Goal: Ask a question

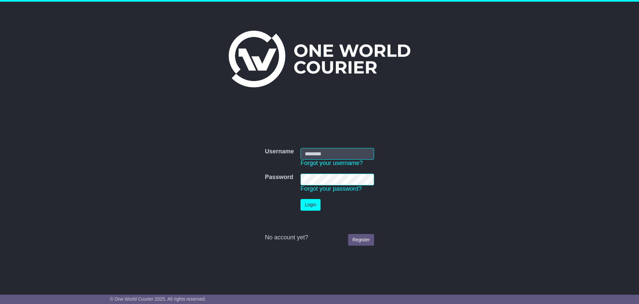
type input "**********"
click at [309, 206] on button "Login" at bounding box center [311, 205] width 20 height 12
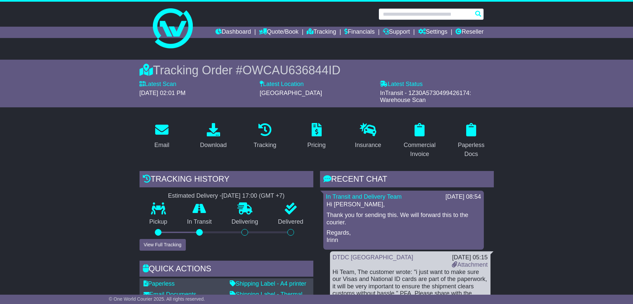
click at [427, 14] on input "text" at bounding box center [431, 14] width 105 height 12
paste input "**********"
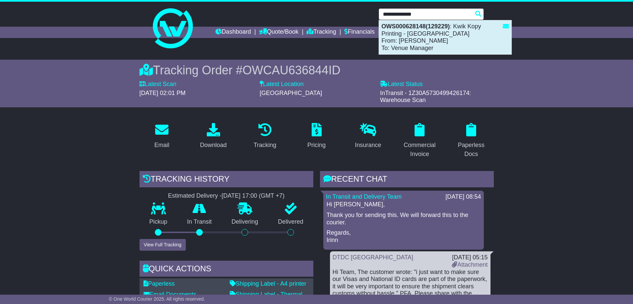
click at [451, 44] on div "OWS000628148(129229) : Kwik Kopy Printing - Perth CBD From: Shahna Nixon To: Ve…" at bounding box center [445, 37] width 133 height 34
type input "**********"
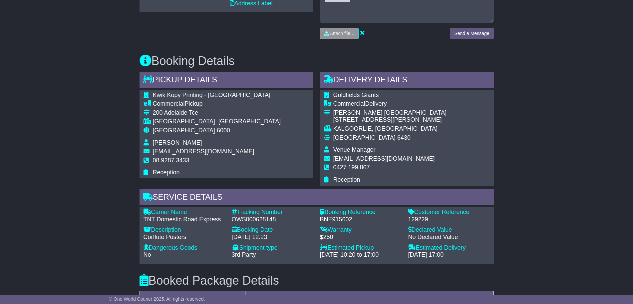
scroll to position [333, 0]
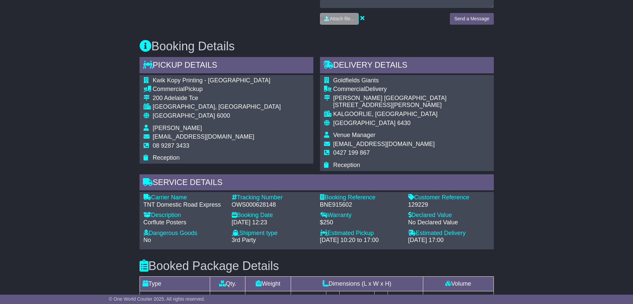
click at [215, 137] on span "admin@perthcbd.kwikkopy.com.au" at bounding box center [204, 136] width 102 height 7
click at [214, 140] on td "admin@perthcbd.kwikkopy.com.au" at bounding box center [217, 137] width 128 height 9
click at [217, 135] on span "admin@perthcbd.kwikkopy.com.au" at bounding box center [204, 136] width 102 height 7
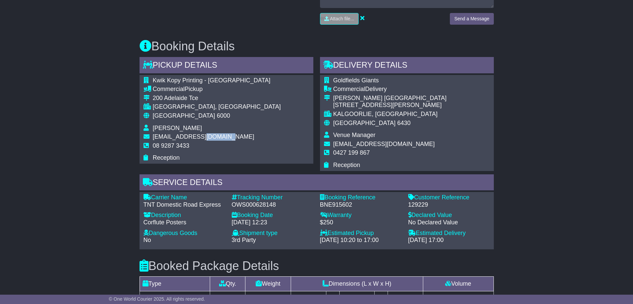
click at [217, 135] on span "admin@perthcbd.kwikkopy.com.au" at bounding box center [204, 136] width 102 height 7
click at [228, 140] on td "admin@perthcbd.kwikkopy.com.au" at bounding box center [217, 137] width 128 height 9
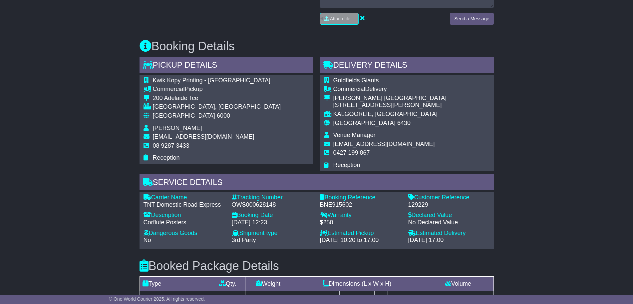
click at [228, 140] on td "admin@perthcbd.kwikkopy.com.au" at bounding box center [217, 137] width 128 height 9
copy tbody "admin@perthcbd.kwikkopy.com.au"
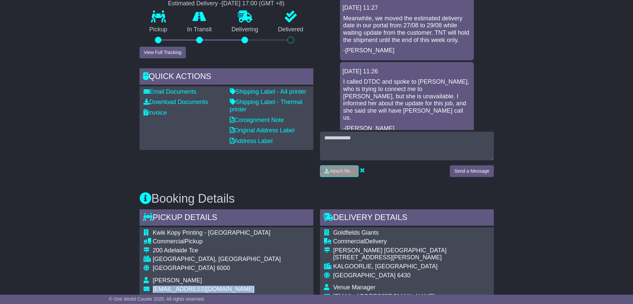
scroll to position [208, 0]
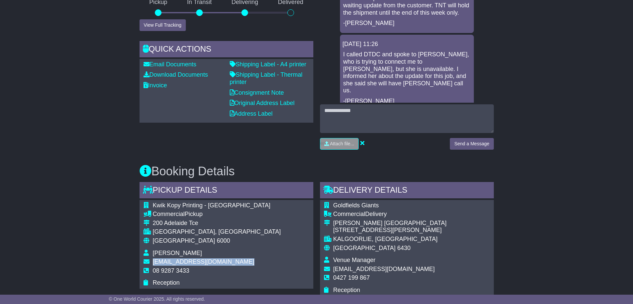
click at [384, 269] on span "chairman@goldfieldsbasketball.org.au" at bounding box center [384, 268] width 102 height 7
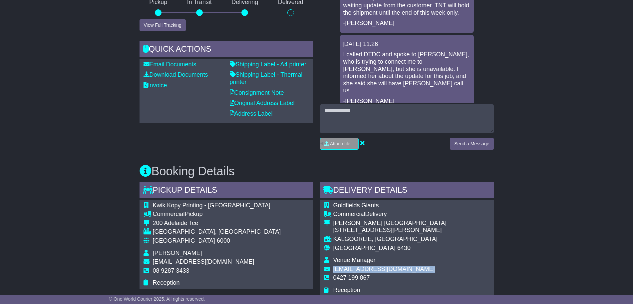
copy tbody "chairman@goldfieldsbasketball.org.au"
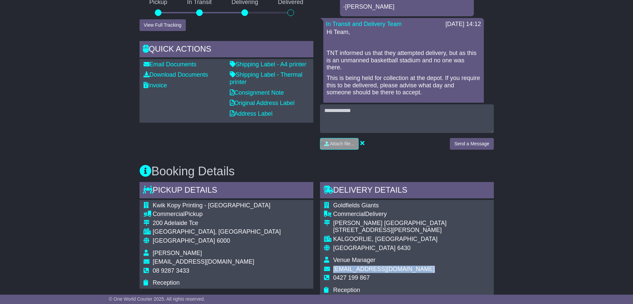
scroll to position [583, 0]
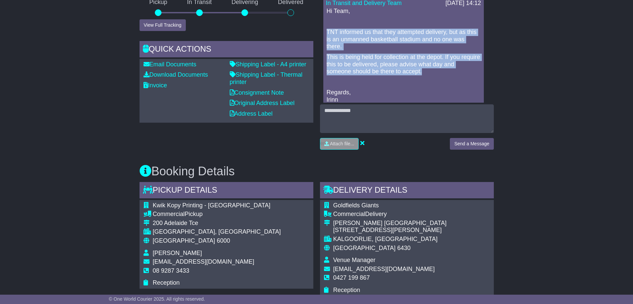
drag, startPoint x: 427, startPoint y: 74, endPoint x: 317, endPoint y: 26, distance: 119.7
click at [317, 26] on div "RECENT CHAT Loading... No messages 28 Aug 2025 11:27 Meanwhile, we moved the es…" at bounding box center [407, 52] width 181 height 203
copy div "TNT informed us that they attempted delivery, but as this is an unmanned basket…"
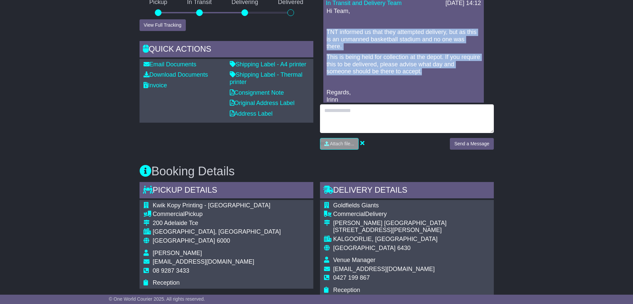
click at [372, 116] on textarea at bounding box center [407, 118] width 174 height 29
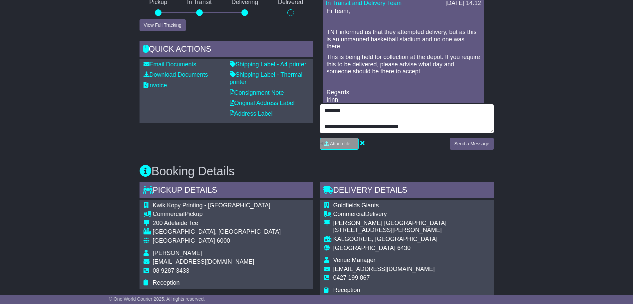
click at [433, 128] on textarea "**********" at bounding box center [407, 118] width 174 height 29
type textarea "**********"
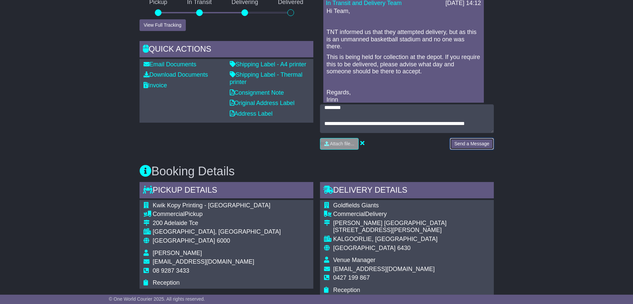
click at [478, 144] on button "Send a Message" at bounding box center [472, 144] width 44 height 12
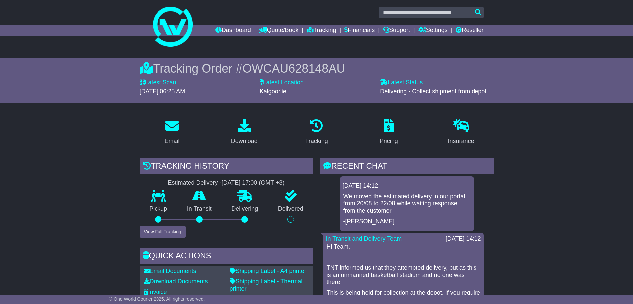
scroll to position [0, 0]
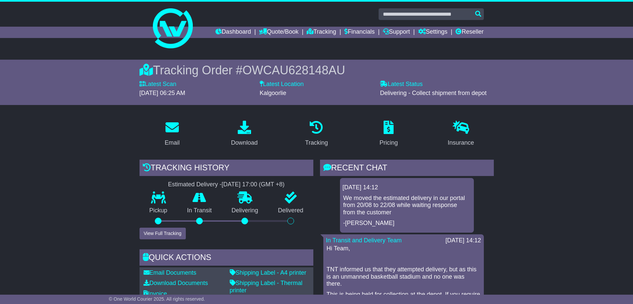
click at [302, 70] on span "OWCAU628148AU" at bounding box center [293, 70] width 103 height 14
copy span "OWCAU628148AU"
